Goal: Transaction & Acquisition: Purchase product/service

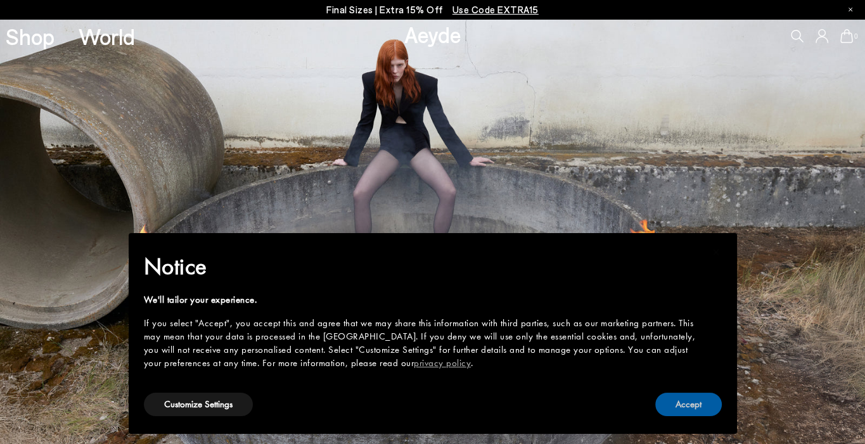
drag, startPoint x: 689, startPoint y: 401, endPoint x: 629, endPoint y: 372, distance: 67.2
click at [688, 401] on button "Accept" at bounding box center [689, 404] width 67 height 23
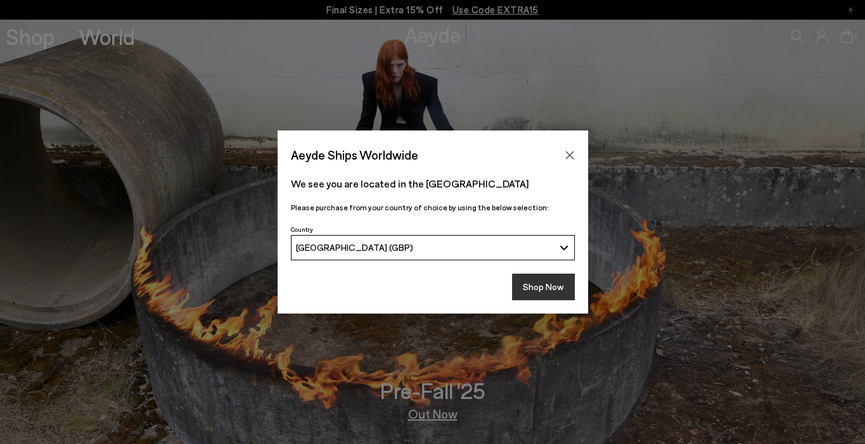
click at [539, 281] on button "Shop Now" at bounding box center [543, 287] width 63 height 27
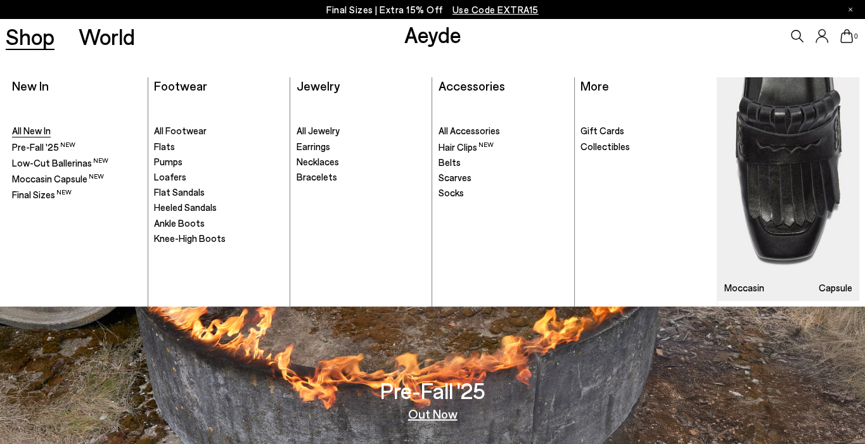
click at [42, 128] on span "All New In" at bounding box center [31, 130] width 39 height 11
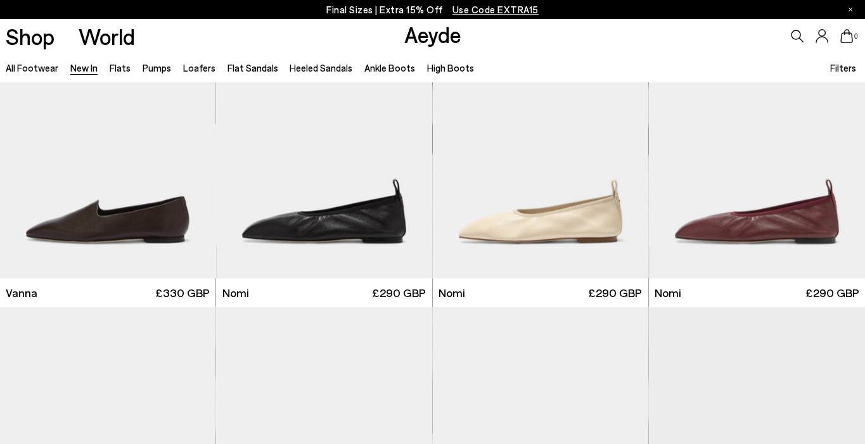
scroll to position [1880, 0]
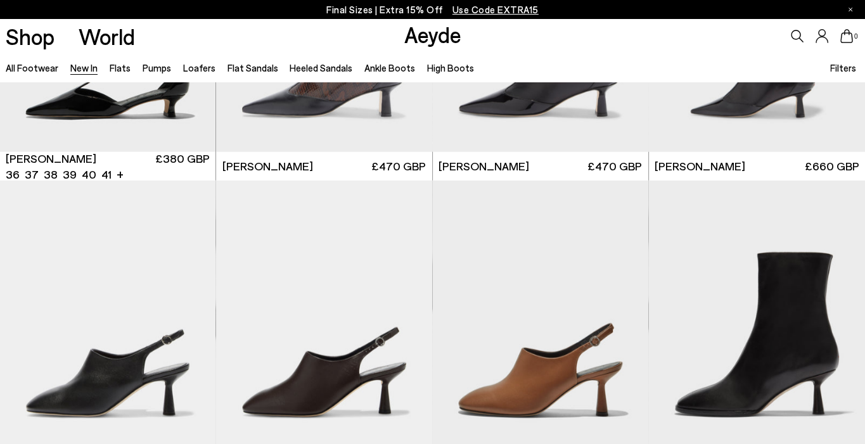
scroll to position [2981, 0]
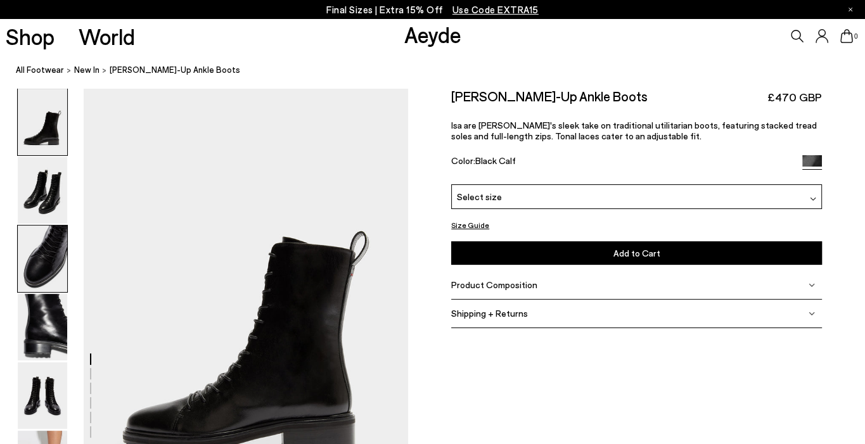
click at [56, 281] on img at bounding box center [42, 259] width 49 height 67
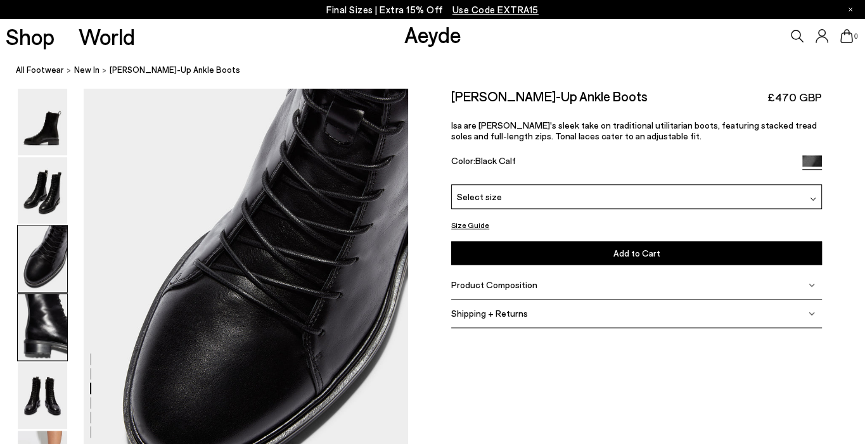
click at [52, 308] on img at bounding box center [42, 327] width 49 height 67
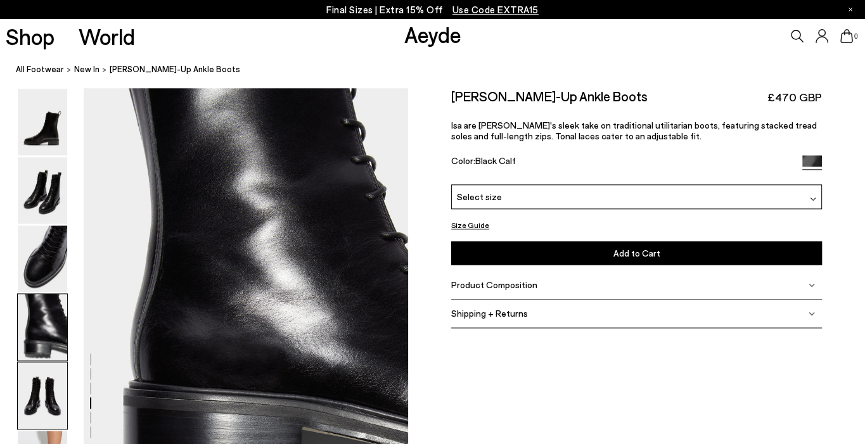
click at [54, 387] on img at bounding box center [42, 396] width 49 height 67
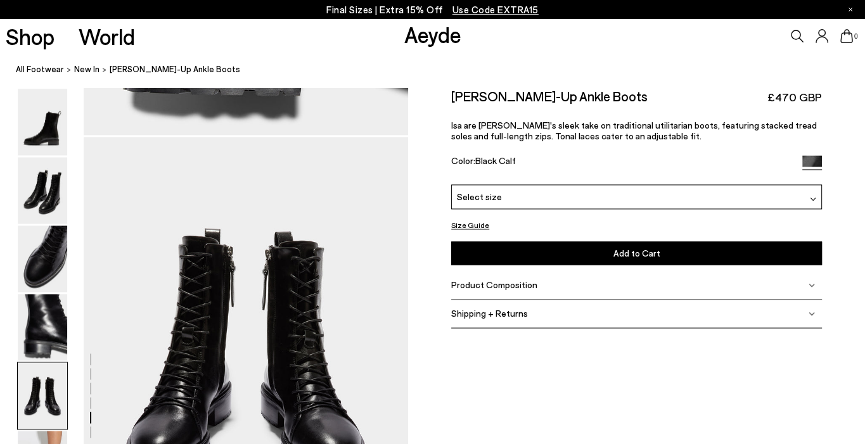
scroll to position [1739, 0]
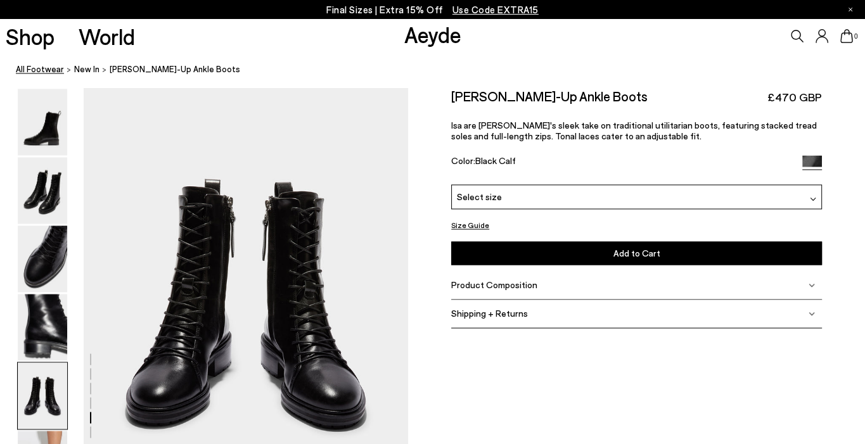
click at [46, 70] on link "All Footwear" at bounding box center [40, 69] width 48 height 13
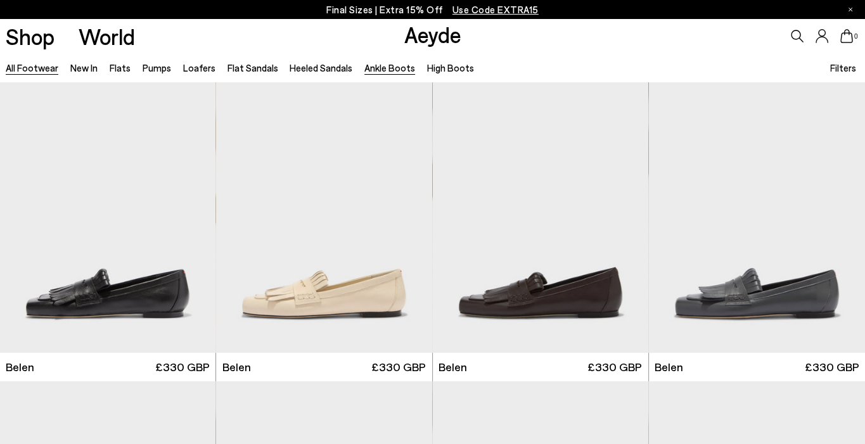
click at [390, 66] on link "Ankle Boots" at bounding box center [390, 67] width 51 height 11
